Goal: Task Accomplishment & Management: Use online tool/utility

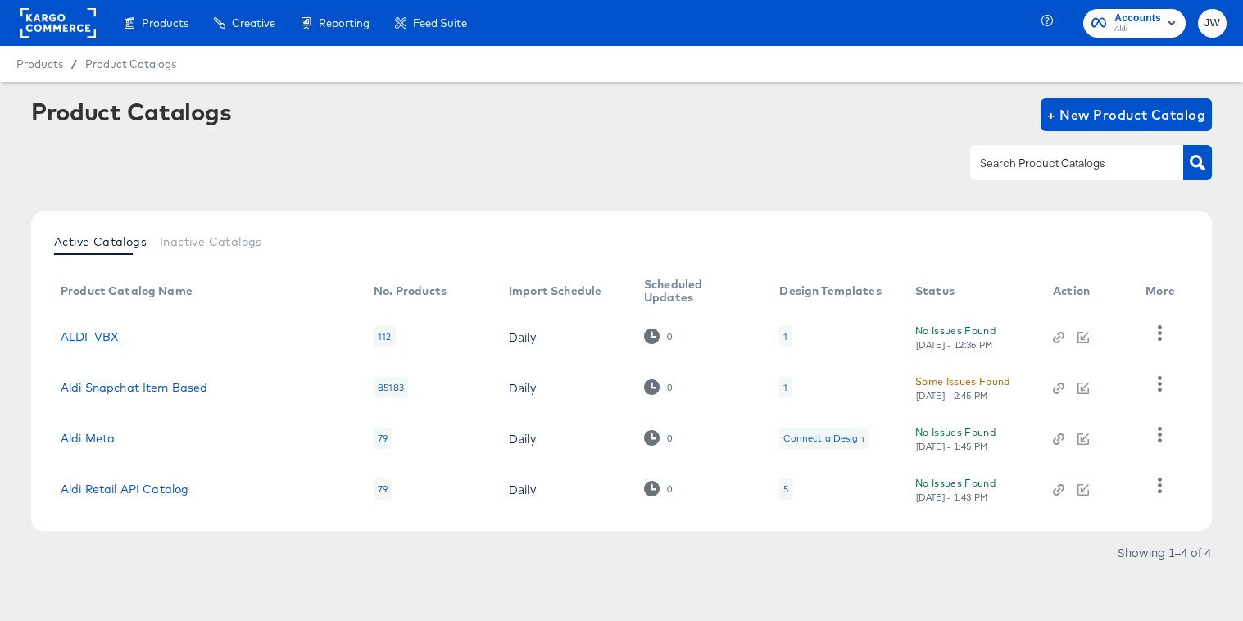
click at [90, 339] on link "ALDI_VBX" at bounding box center [90, 336] width 58 height 13
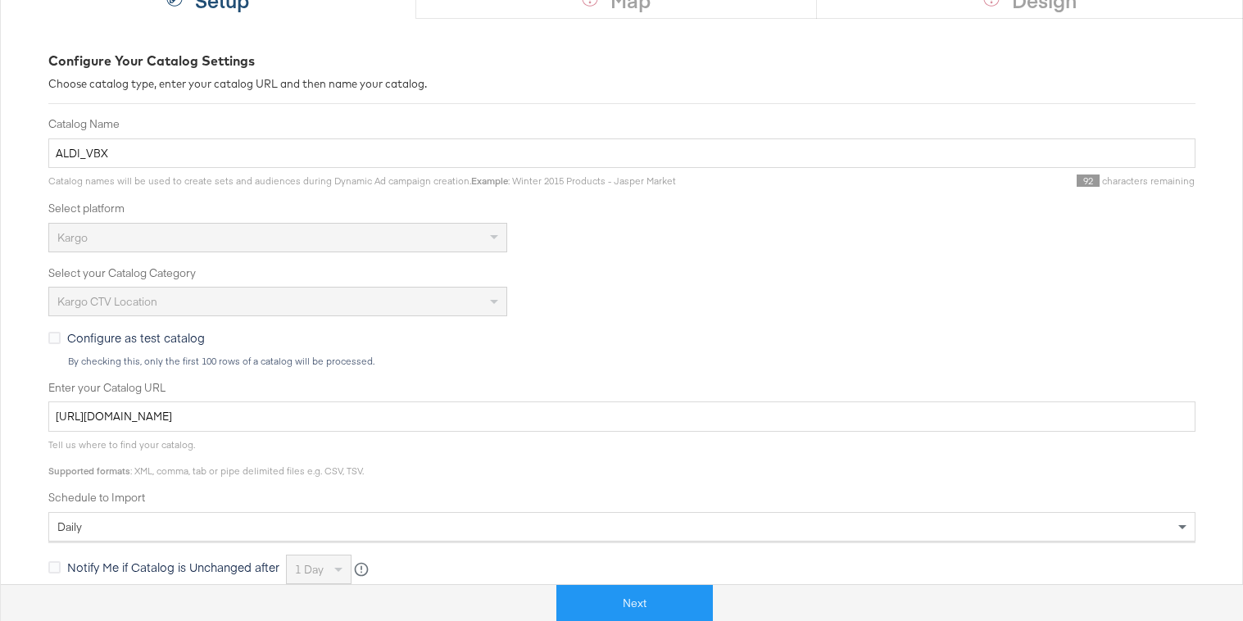
scroll to position [193, 0]
click at [625, 606] on button "Next" at bounding box center [635, 603] width 157 height 37
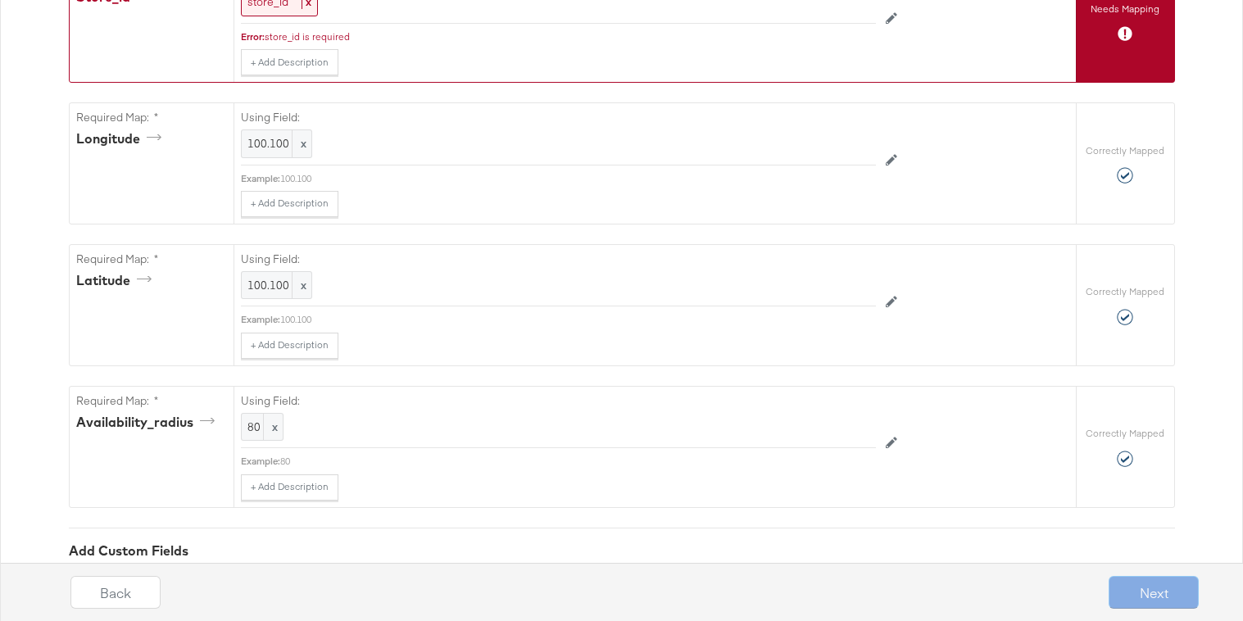
scroll to position [1033, 0]
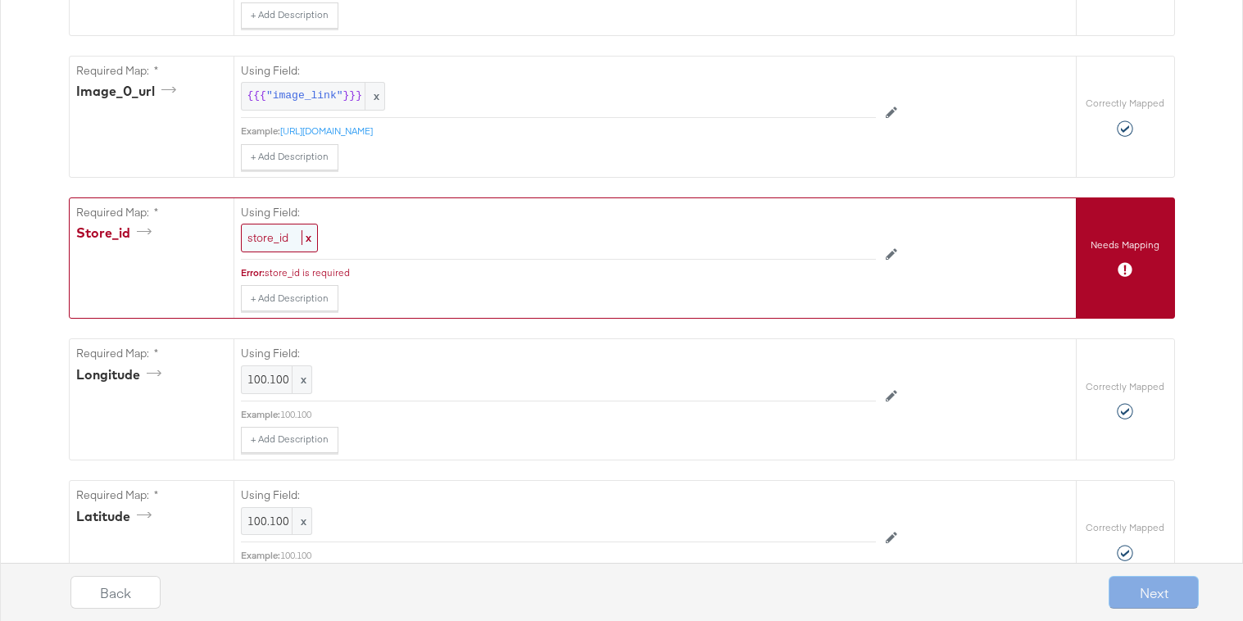
click at [258, 233] on span "store_id" at bounding box center [268, 237] width 41 height 15
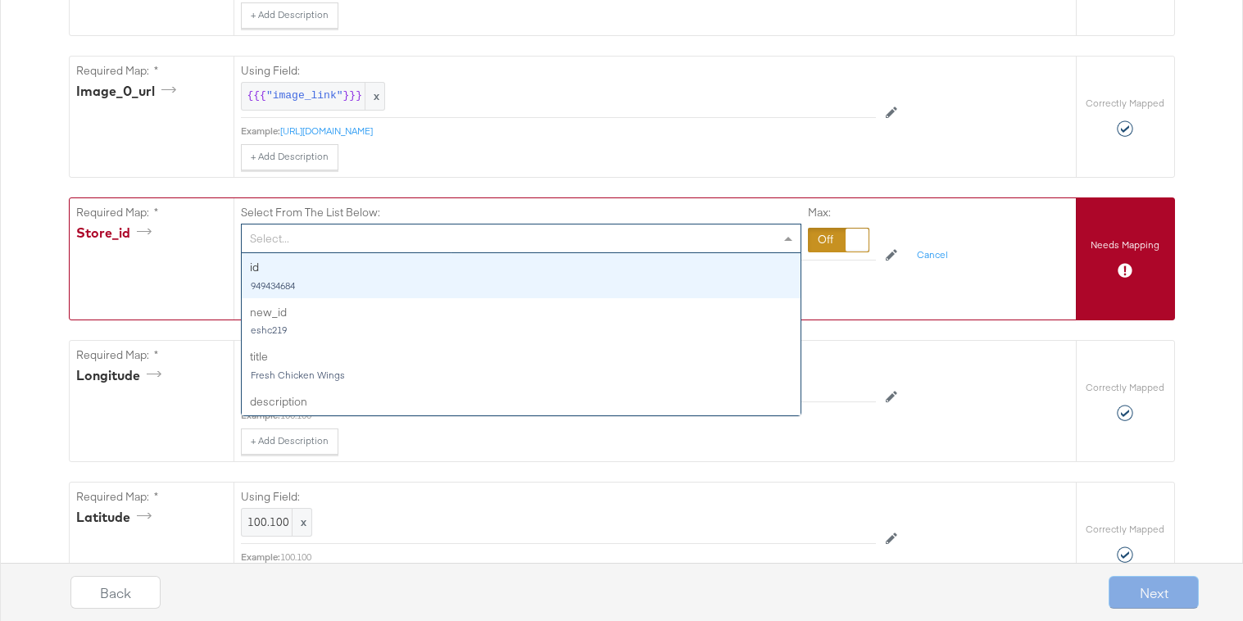
click at [291, 240] on div "Select..." at bounding box center [521, 239] width 559 height 28
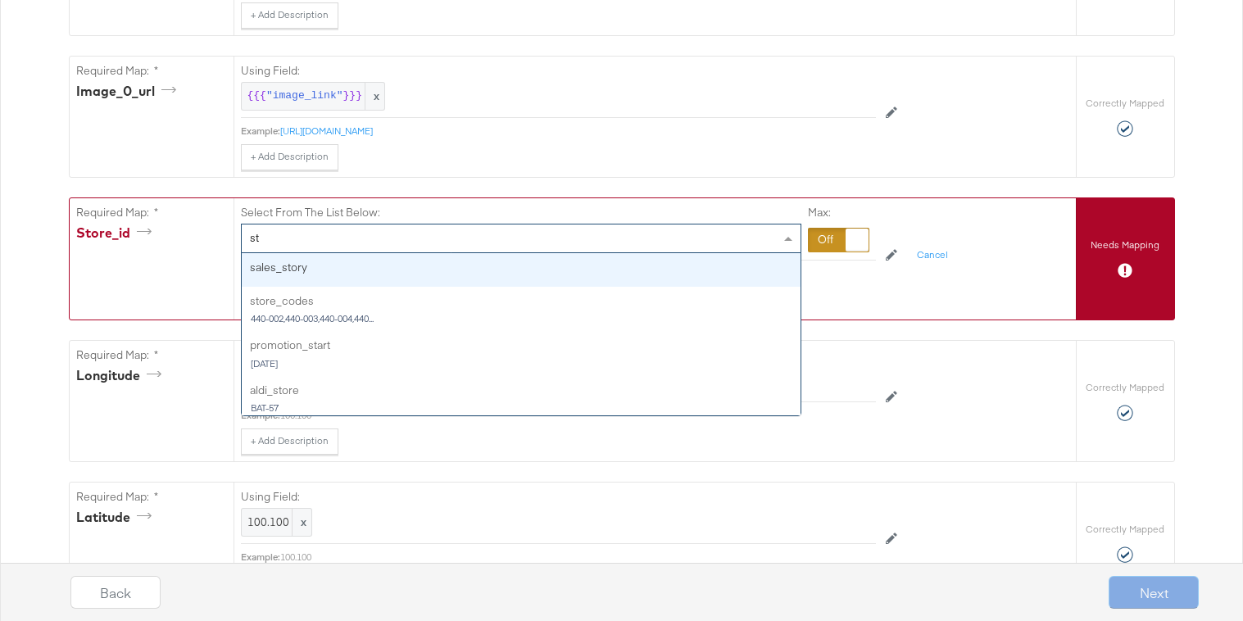
type input "s"
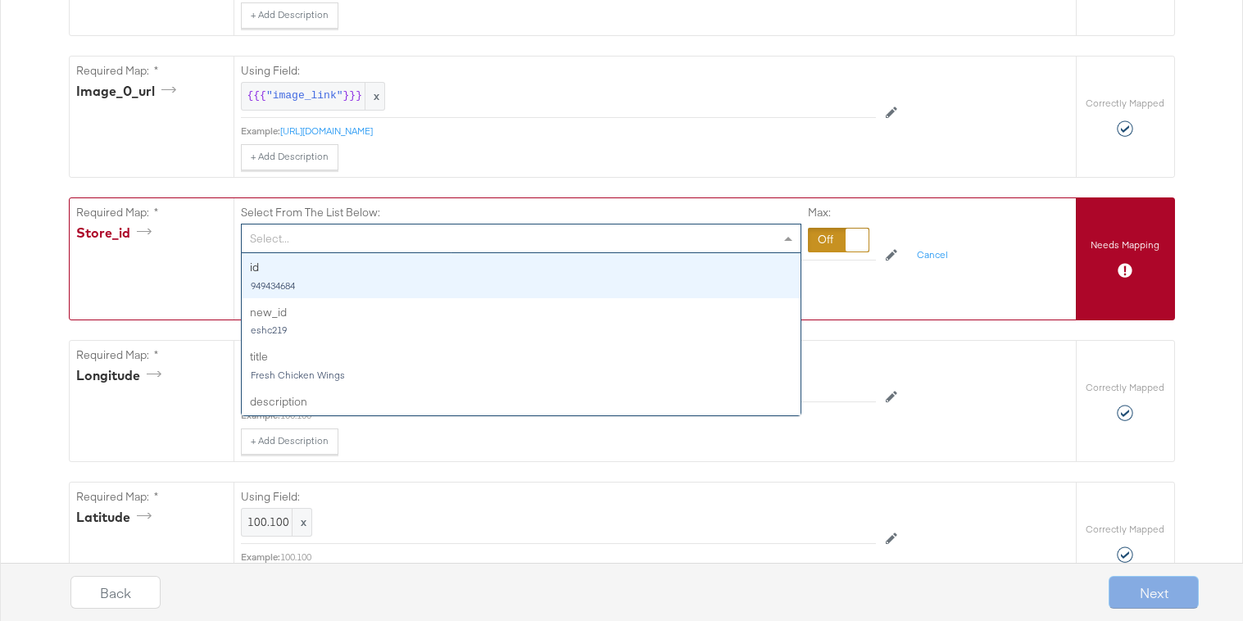
click at [71, 266] on div "Required Map: * store_id" at bounding box center [152, 258] width 164 height 121
click at [317, 235] on div "Select..." at bounding box center [521, 239] width 559 height 28
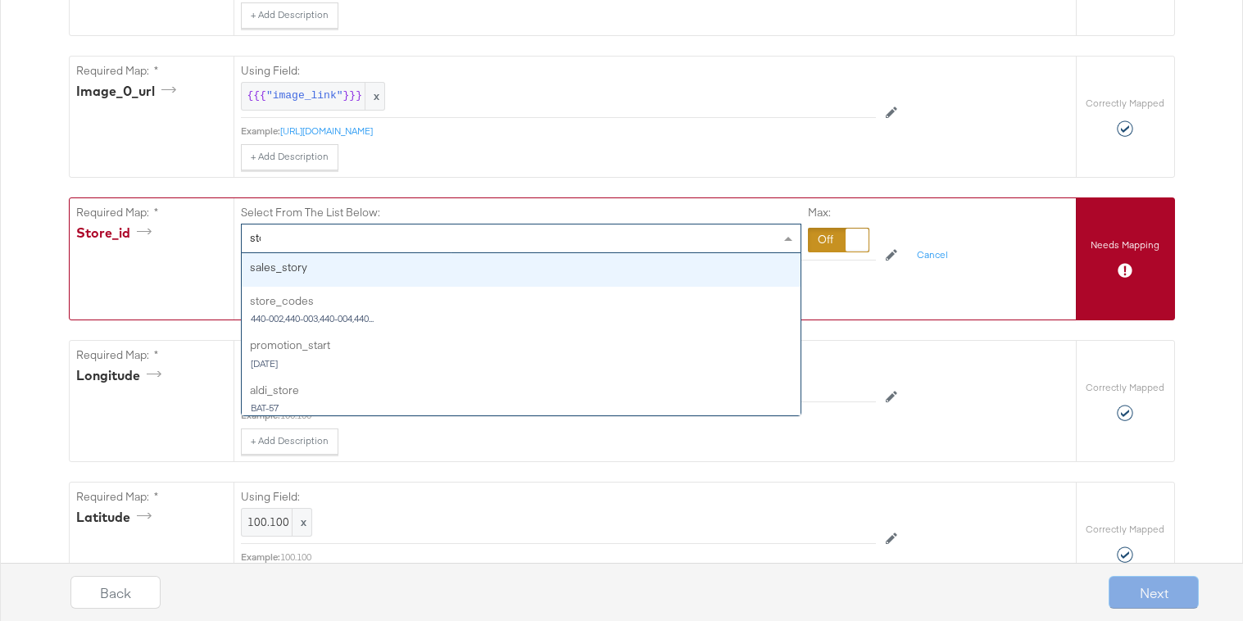
type input "store"
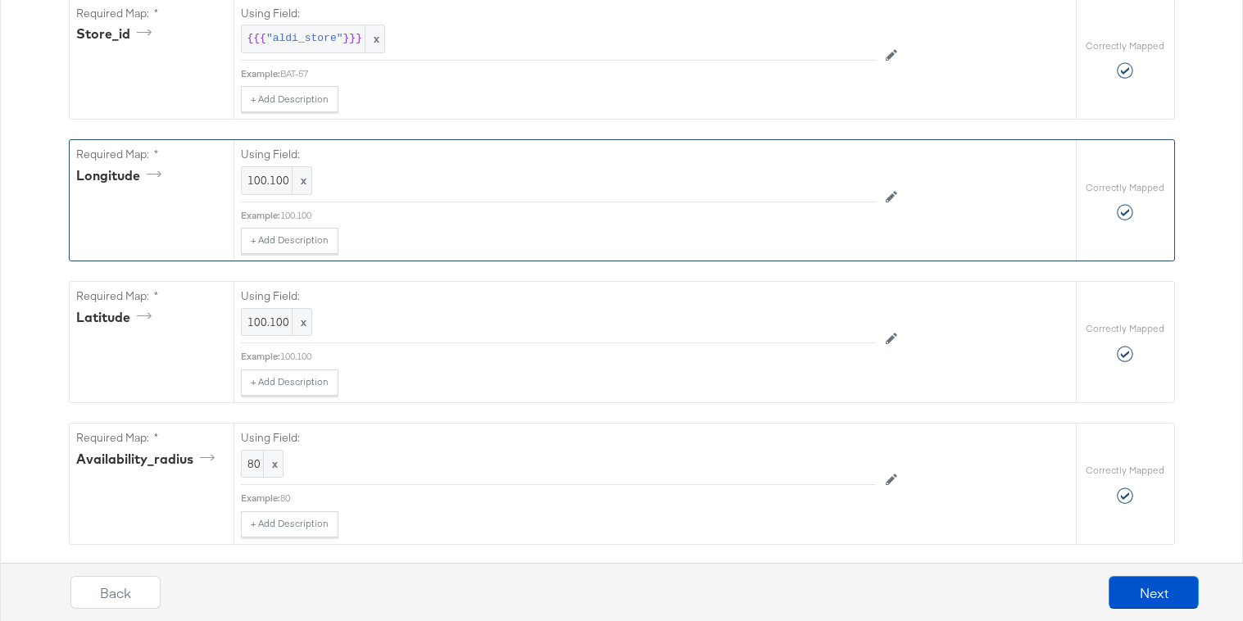
scroll to position [1399, 0]
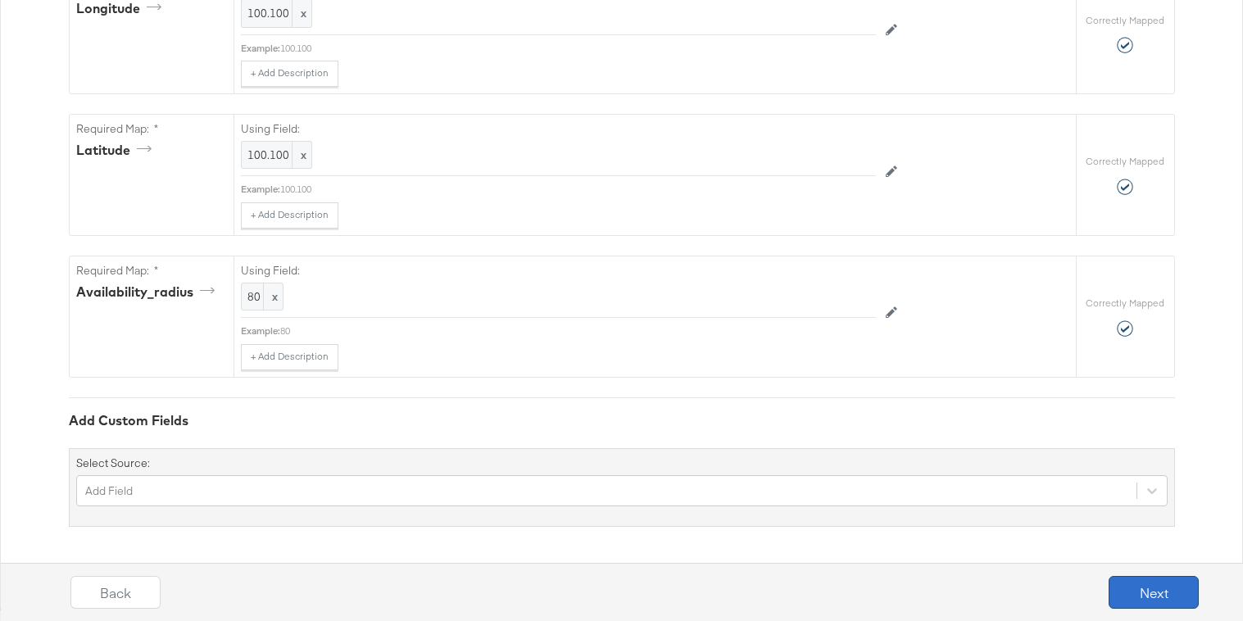
click at [1149, 589] on button "Next" at bounding box center [1154, 592] width 90 height 33
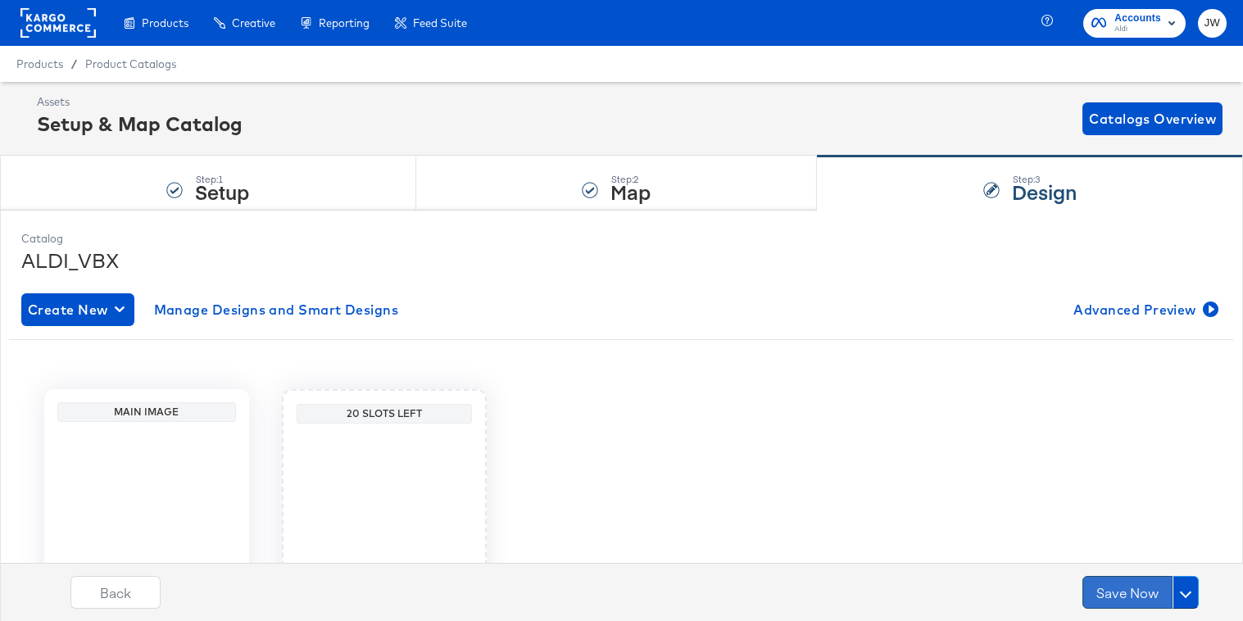
click at [1131, 598] on button "Save Now" at bounding box center [1128, 592] width 90 height 33
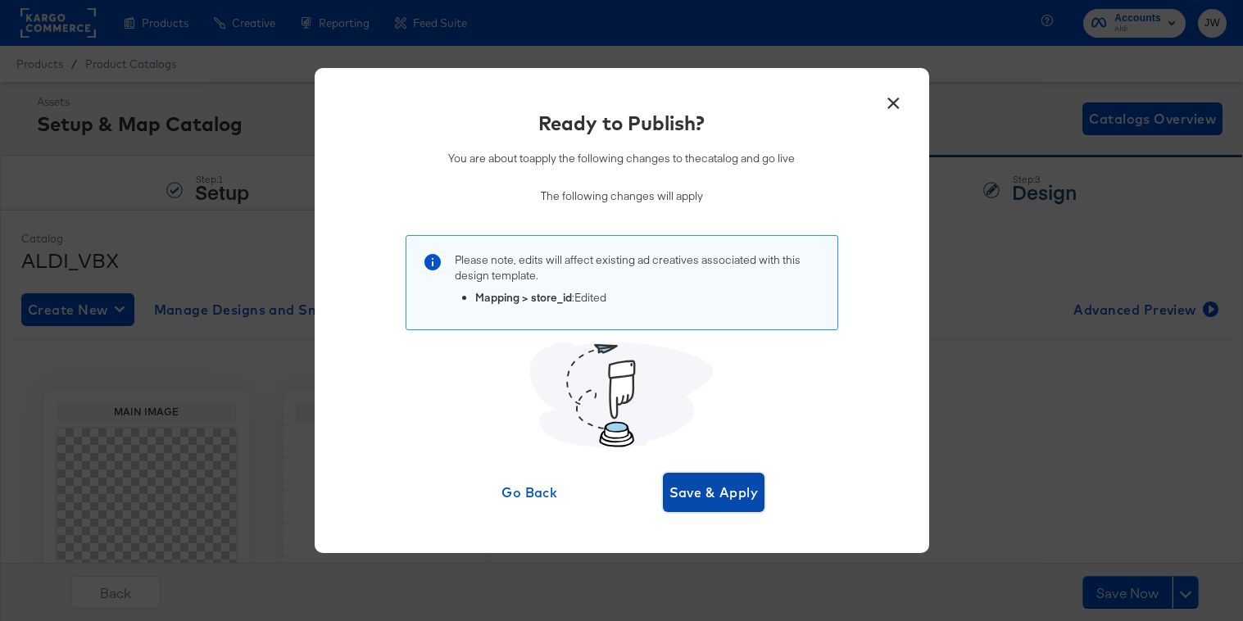
click at [738, 500] on span "Save & Apply" at bounding box center [714, 492] width 89 height 23
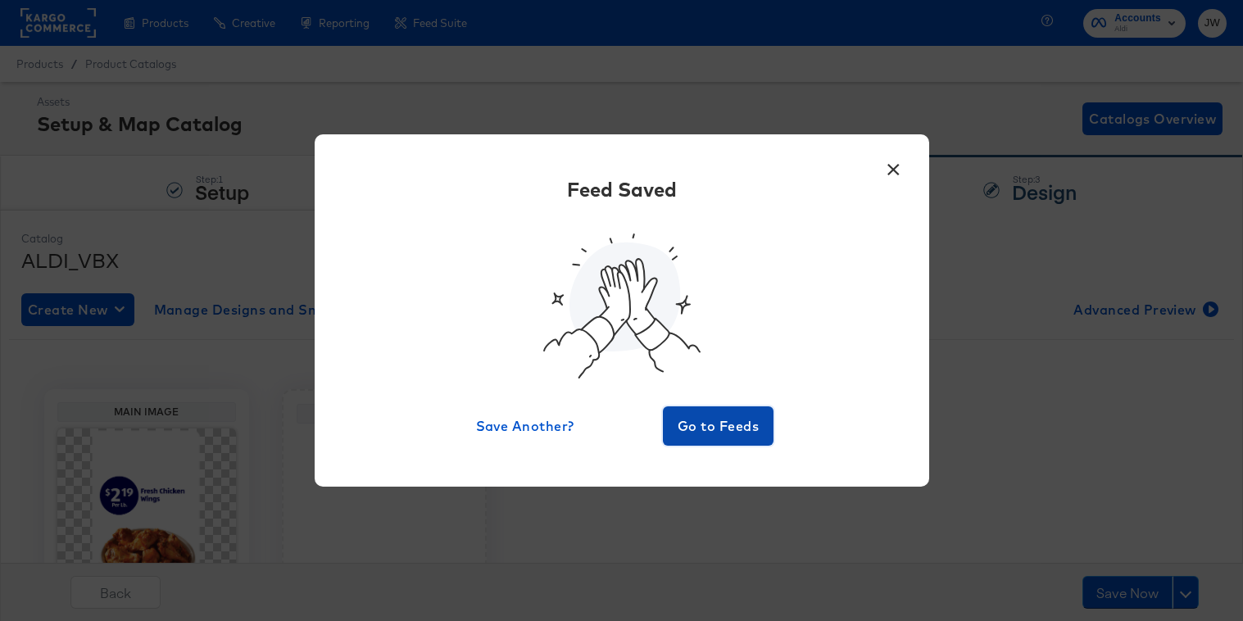
click at [707, 431] on span "Go to Feeds" at bounding box center [719, 426] width 98 height 23
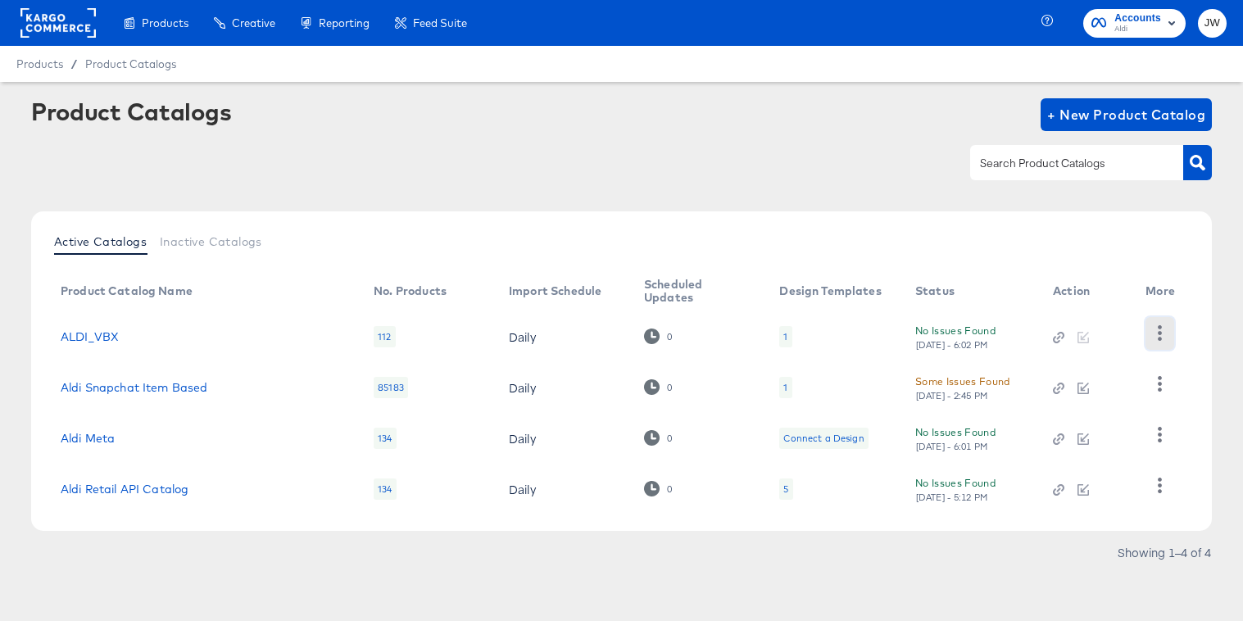
click at [1152, 333] on icon "button" at bounding box center [1160, 333] width 16 height 16
click at [1049, 389] on div "HUD Checks (Internal)" at bounding box center [1093, 393] width 164 height 26
click at [71, 336] on link "ALDI_VBX" at bounding box center [90, 336] width 58 height 13
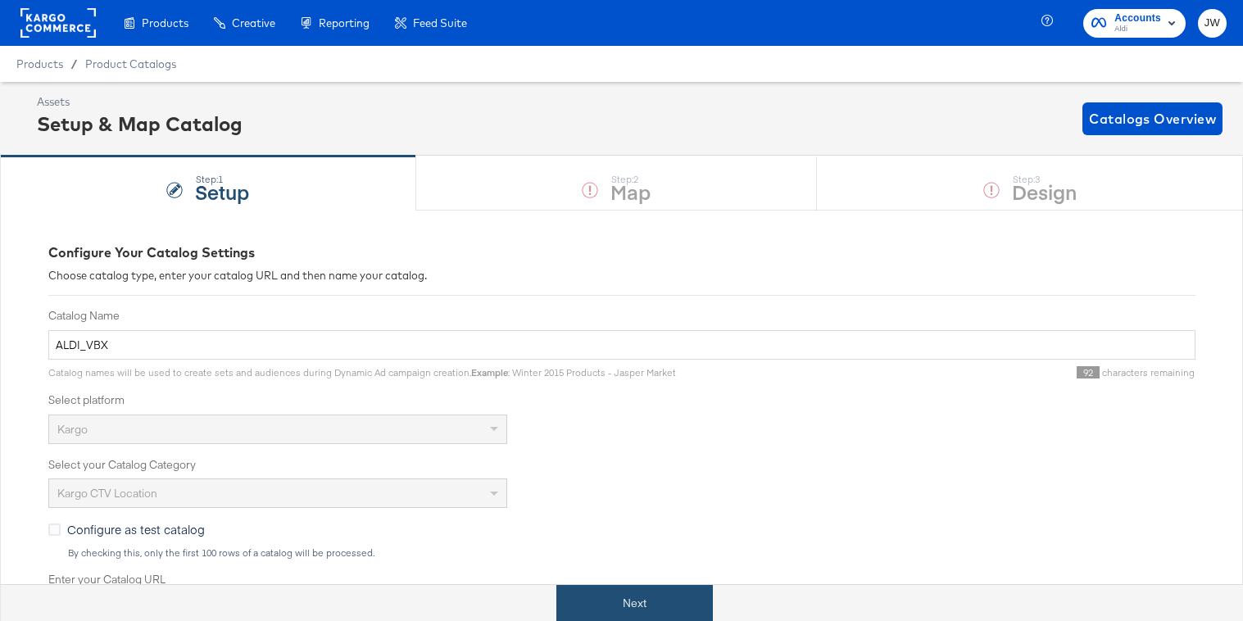
click at [623, 605] on button "Next" at bounding box center [635, 603] width 157 height 37
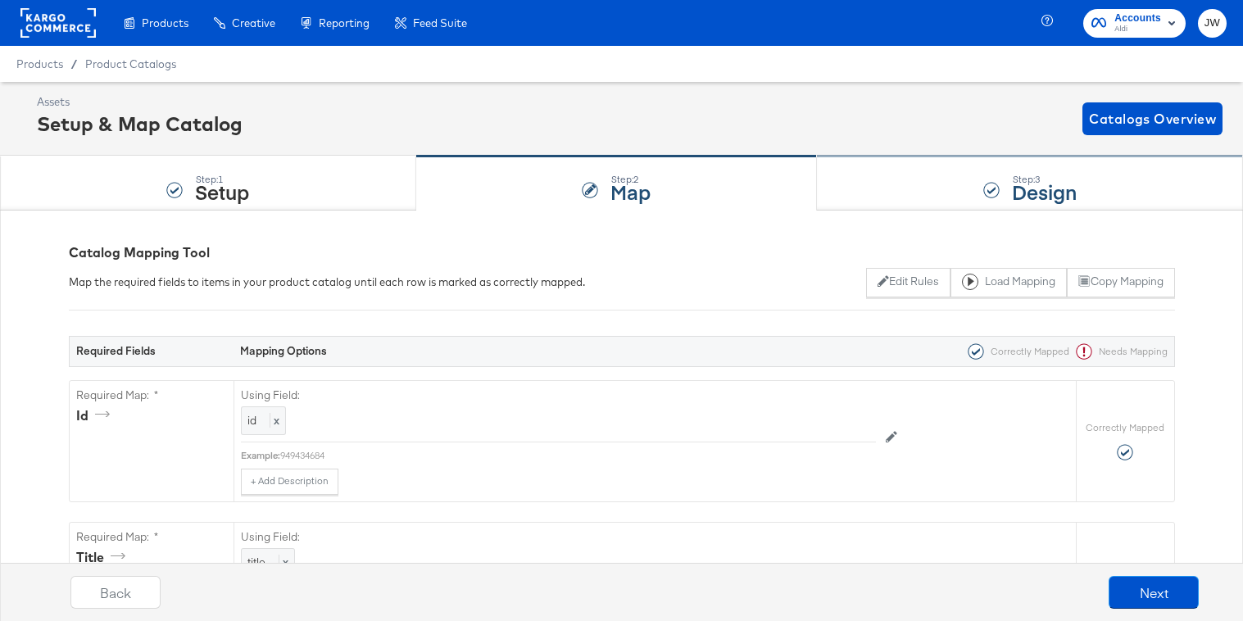
click at [909, 185] on div "Step: 3 Design" at bounding box center [1030, 184] width 426 height 54
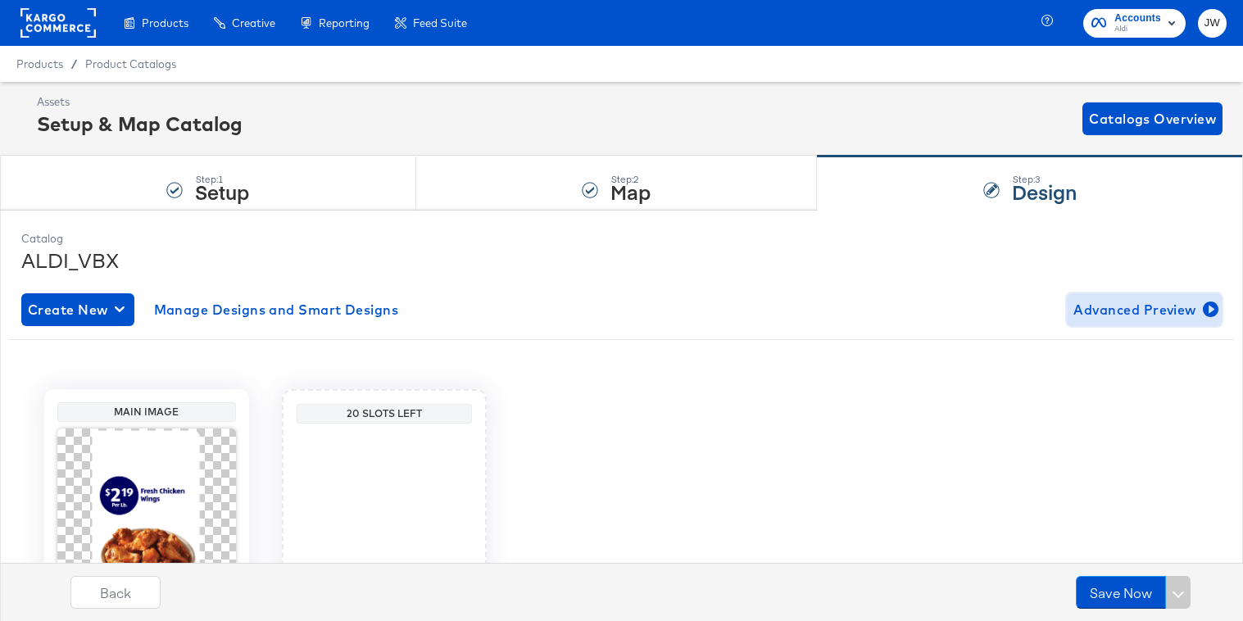
click at [1107, 311] on span "Advanced Preview" at bounding box center [1145, 309] width 142 height 23
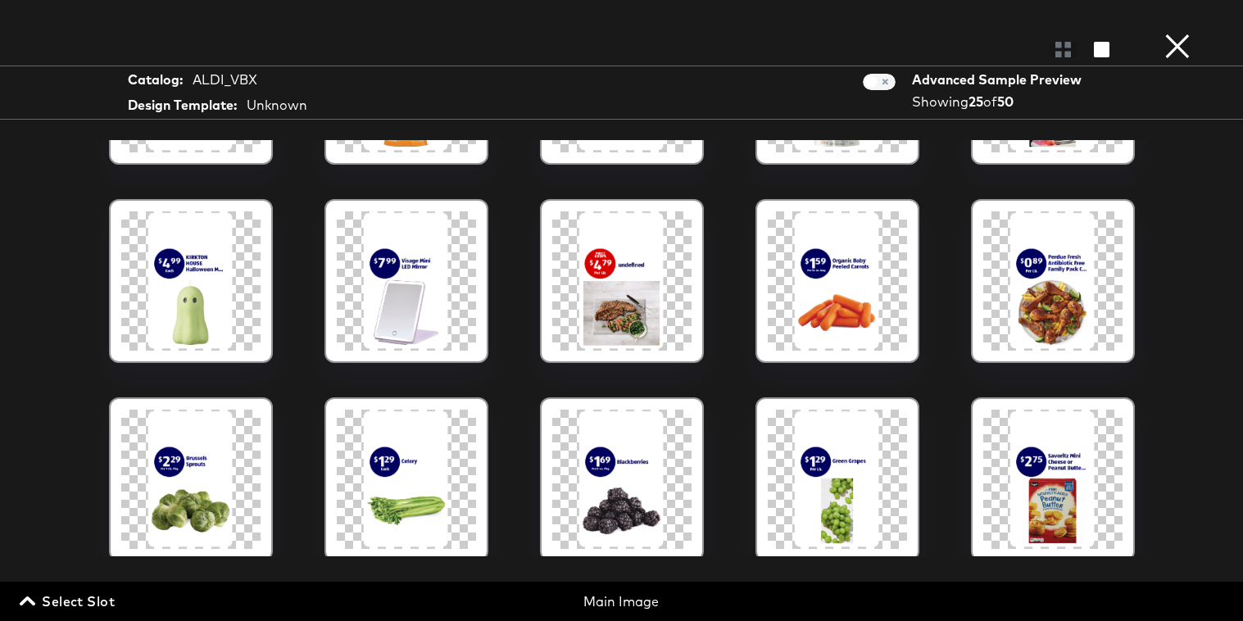
scroll to position [608, 0]
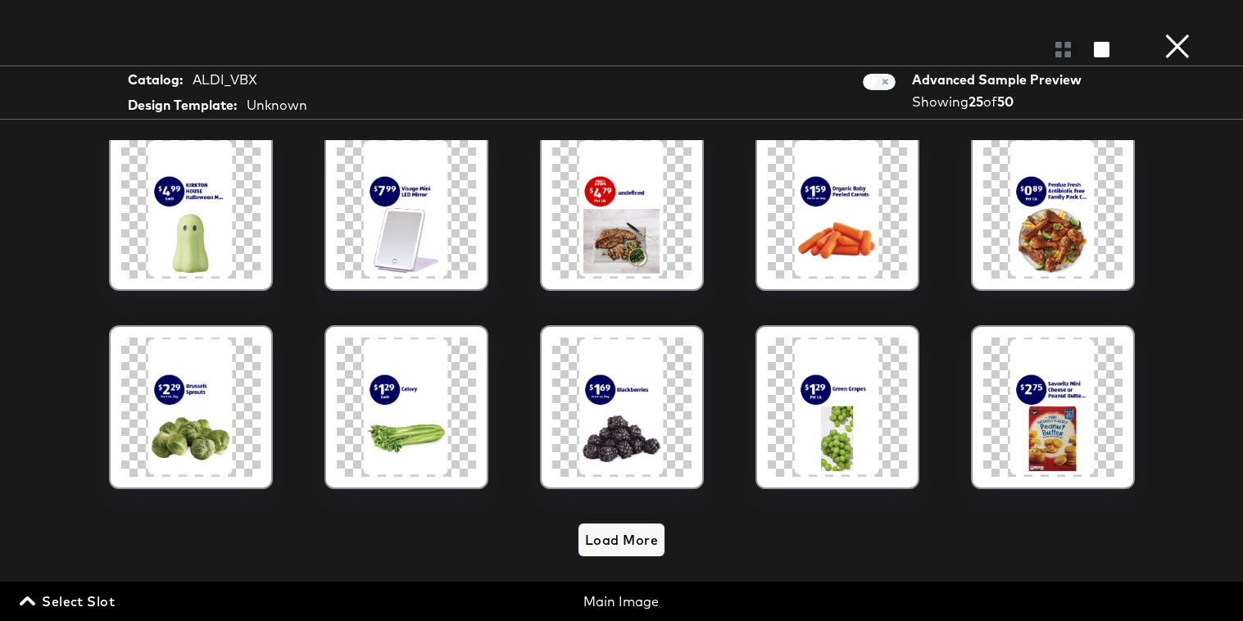
click at [619, 539] on span "Load More" at bounding box center [621, 540] width 73 height 23
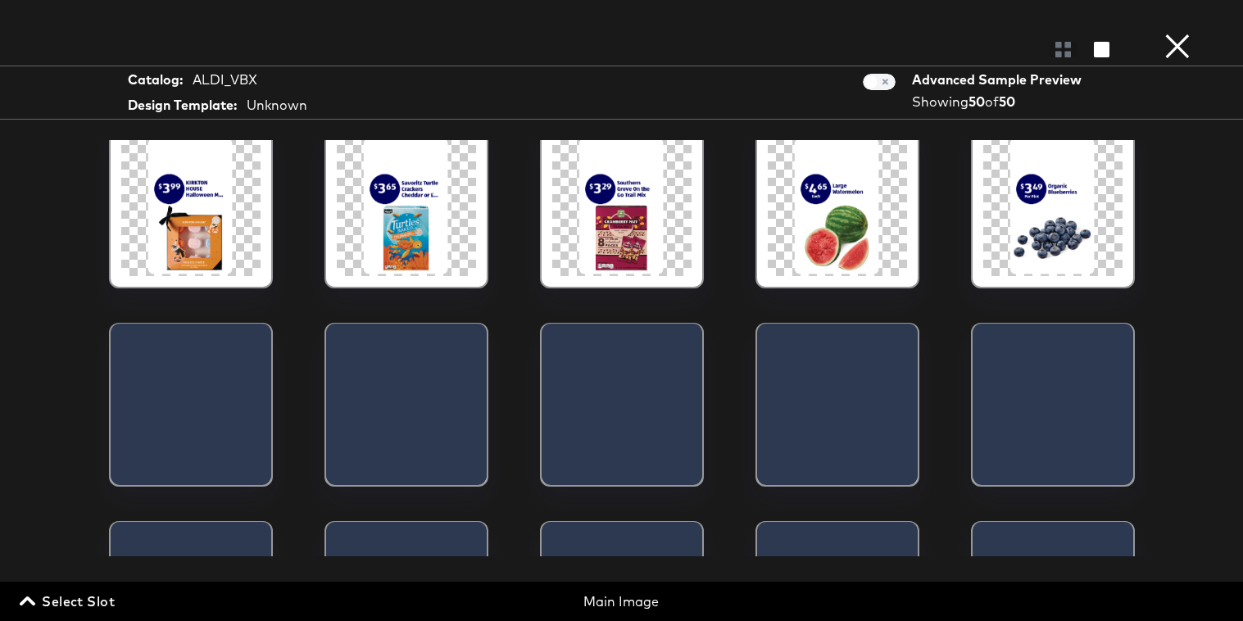
scroll to position [1533, 0]
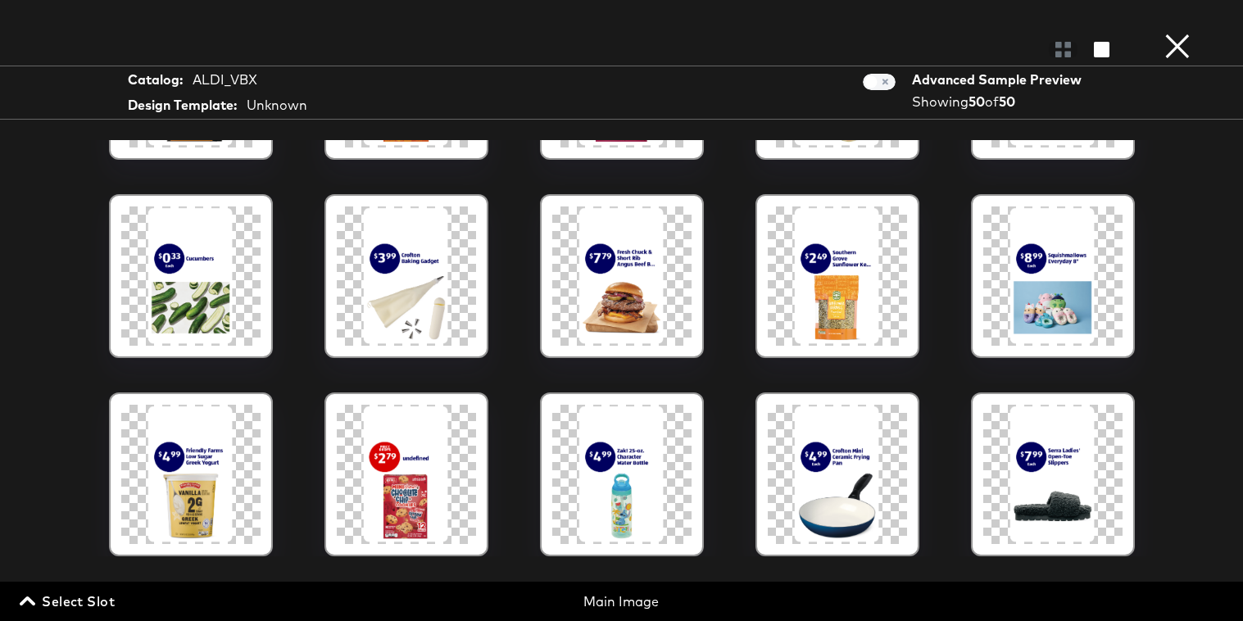
click at [1179, 33] on button "×" at bounding box center [1177, 16] width 33 height 33
